Goal: Information Seeking & Learning: Learn about a topic

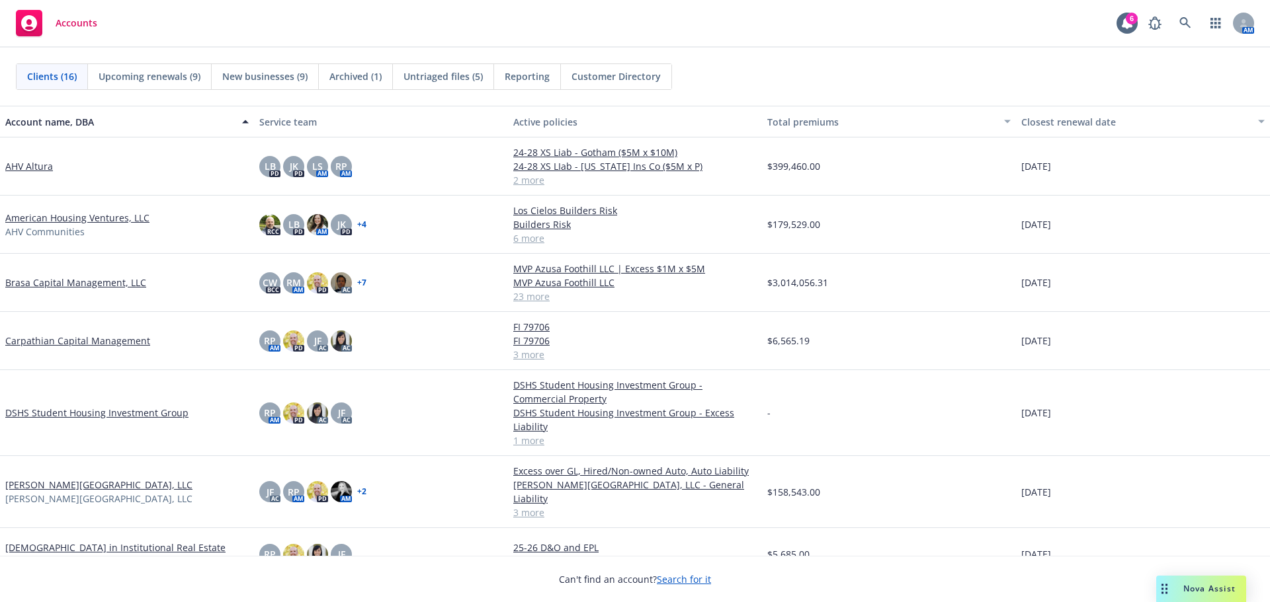
click at [1197, 589] on span "Nova Assist" at bounding box center [1209, 588] width 52 height 11
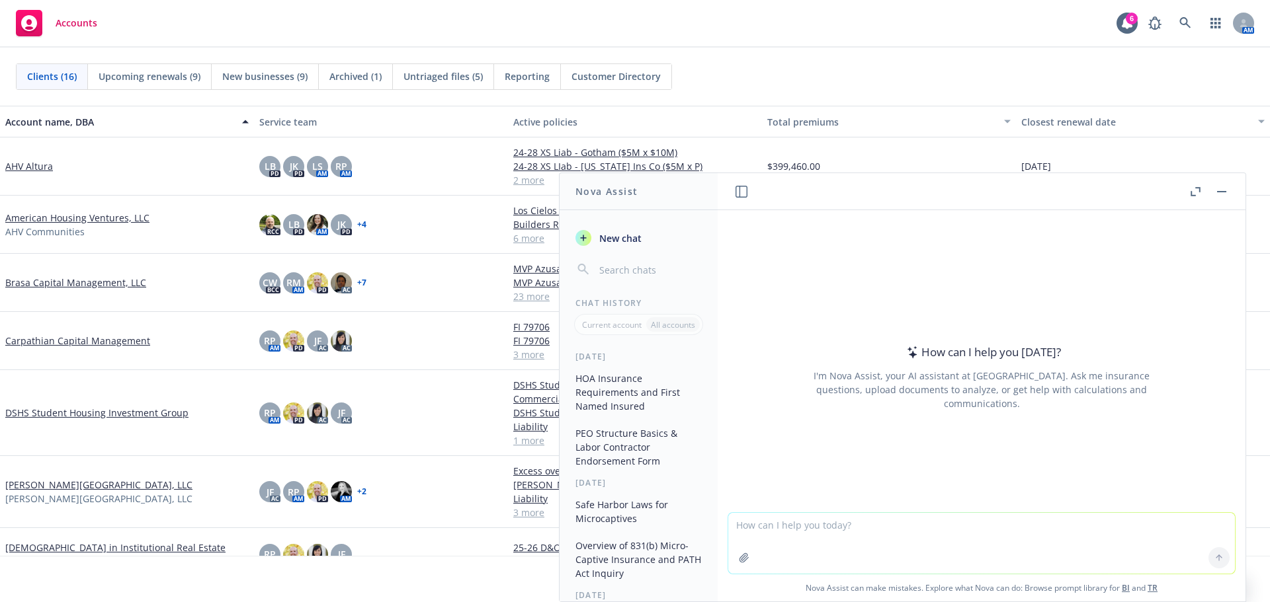
click at [654, 397] on button "HOA Insurance Requirements and First Named Insured" at bounding box center [638, 393] width 137 height 50
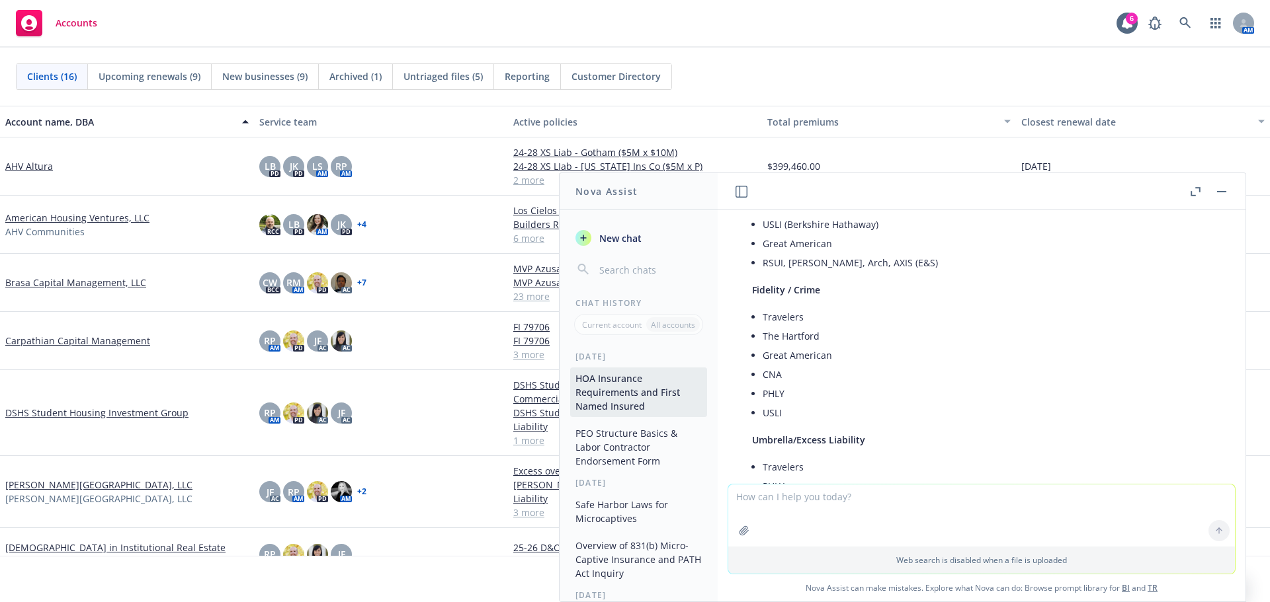
scroll to position [1809, 0]
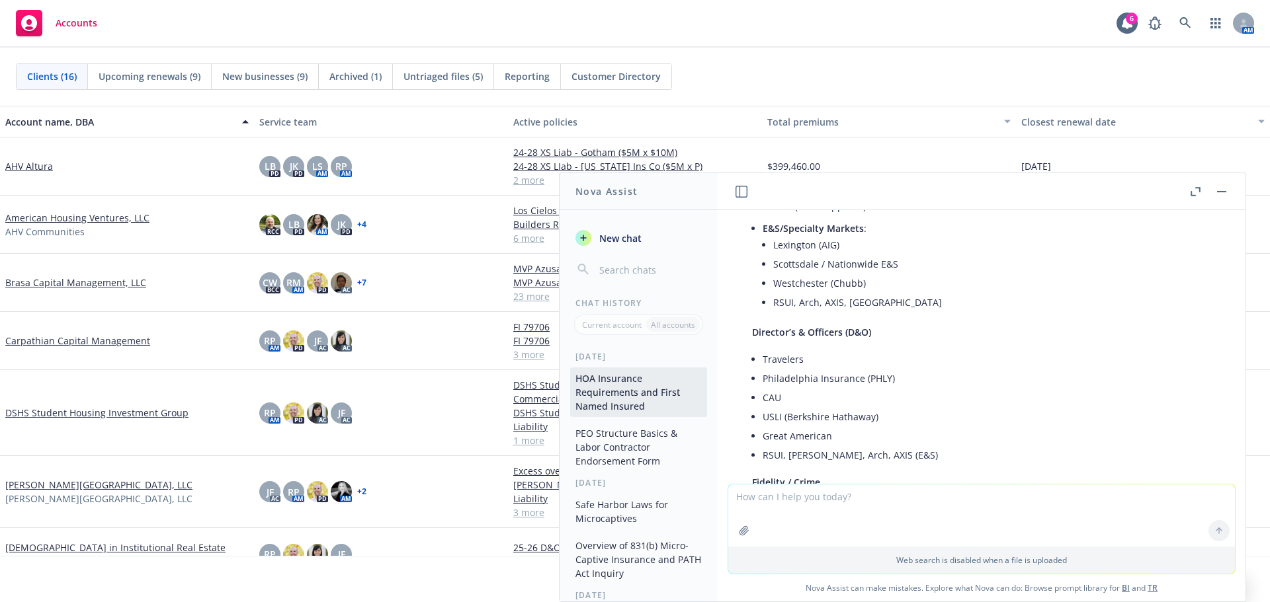
click at [613, 451] on button "PEO Structure Basics & Labor Contractor Endorsement Form" at bounding box center [638, 448] width 137 height 50
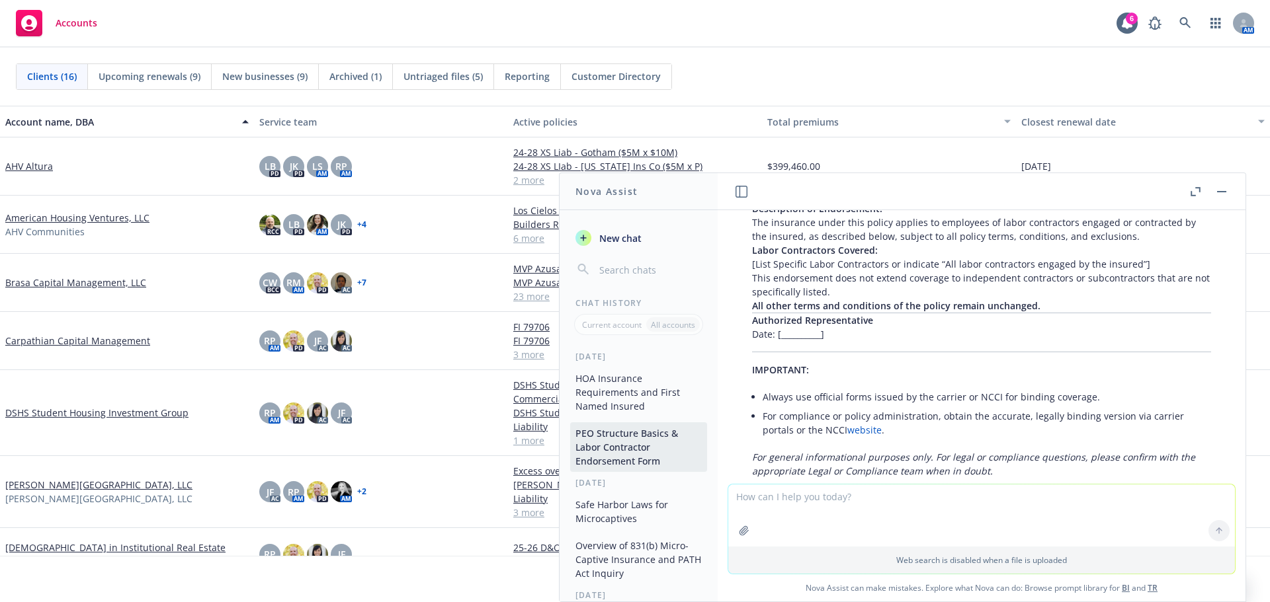
scroll to position [1559, 0]
